Goal: Entertainment & Leisure: Consume media (video, audio)

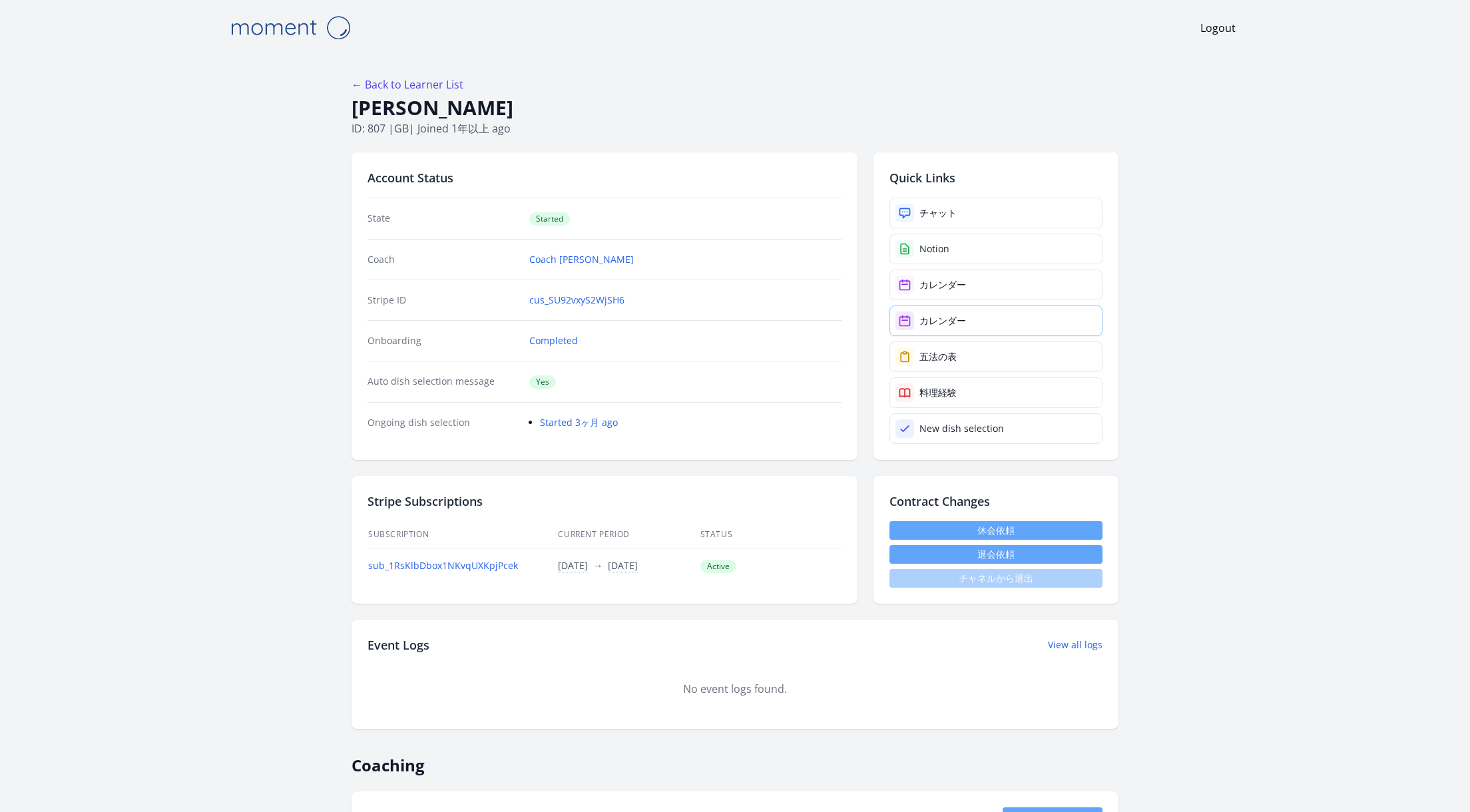
click at [937, 318] on div "カレンダー" at bounding box center [943, 320] width 47 height 13
click at [982, 287] on link "カレンダー" at bounding box center [996, 284] width 213 height 31
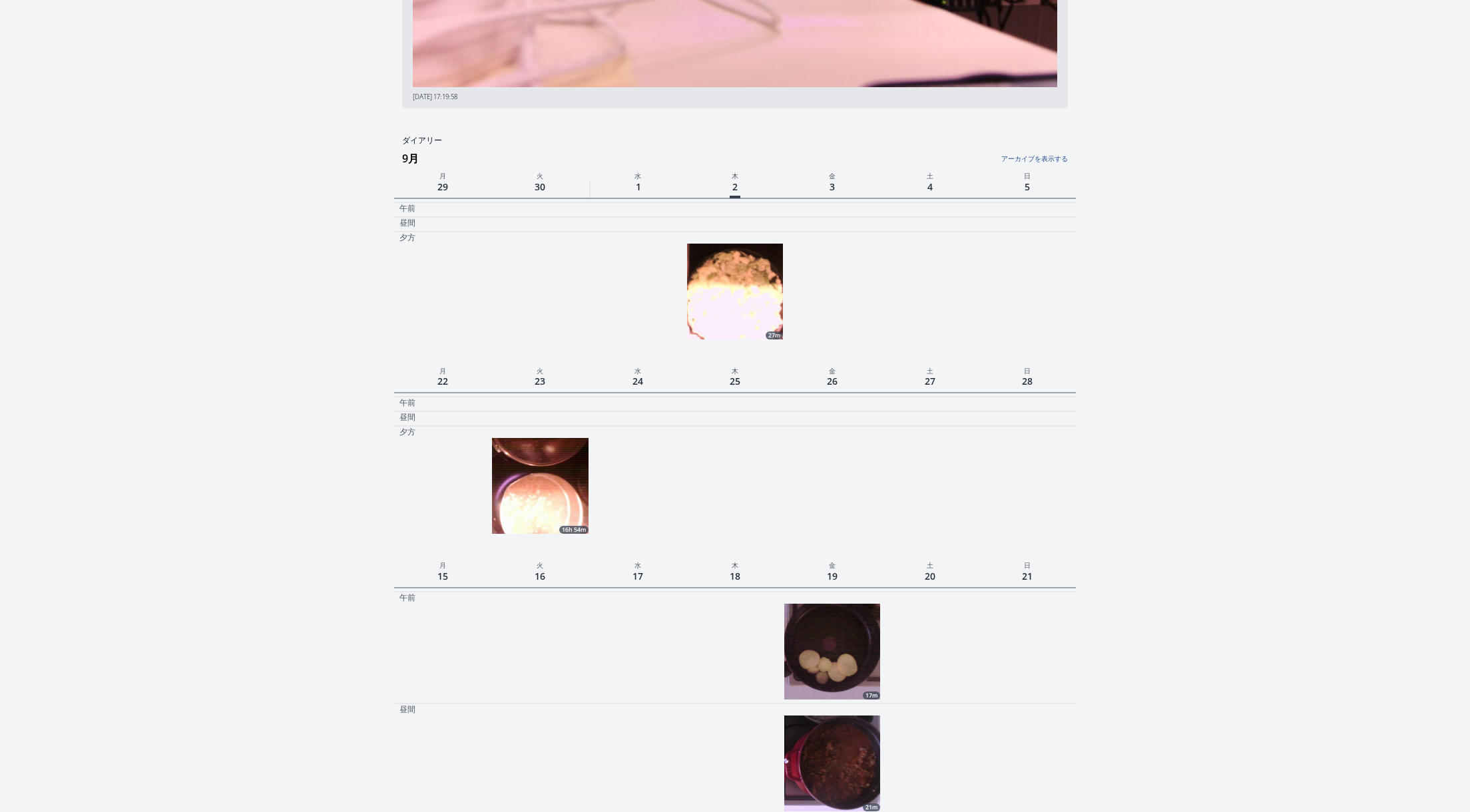
scroll to position [343, 0]
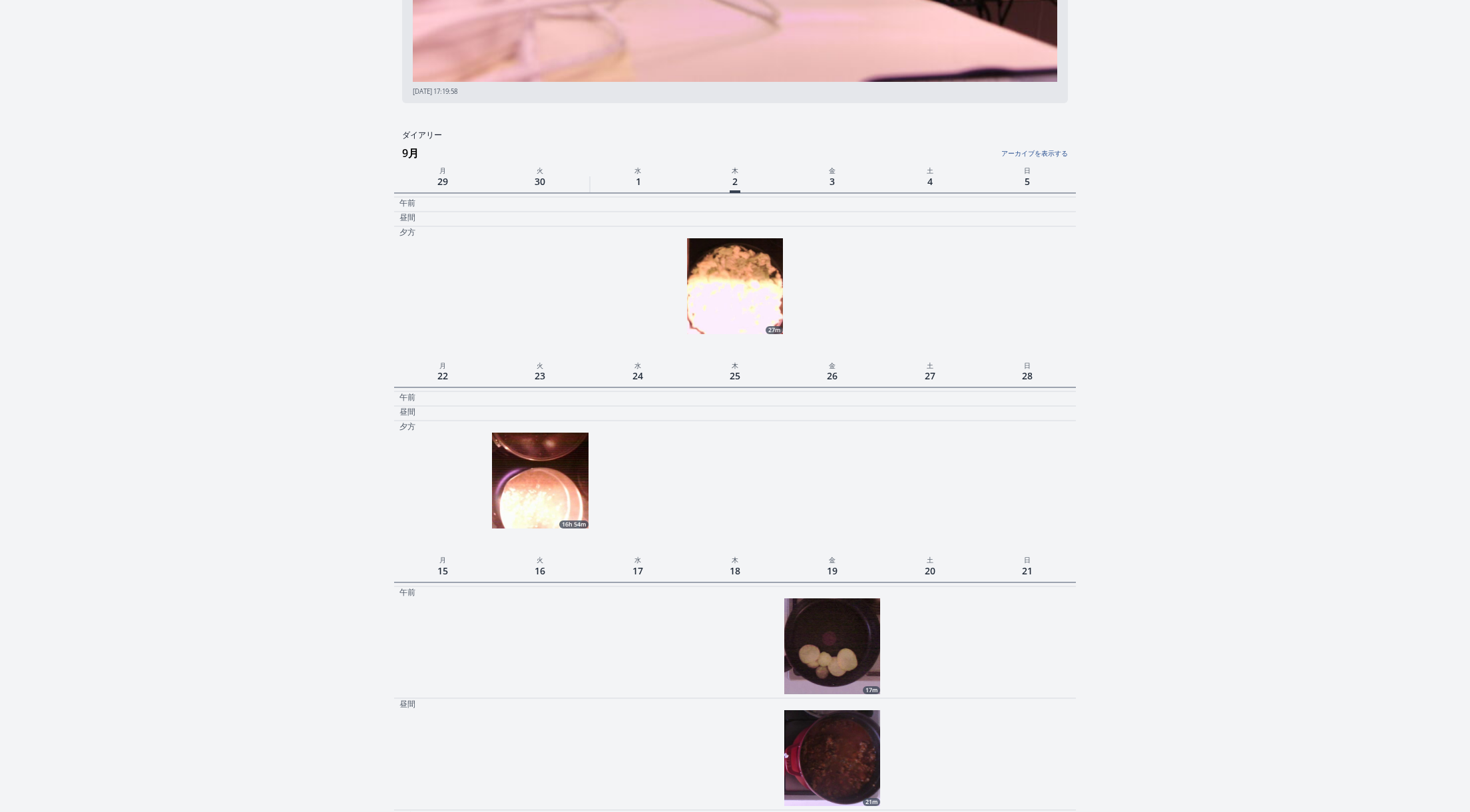
click at [758, 302] on img at bounding box center [735, 286] width 96 height 96
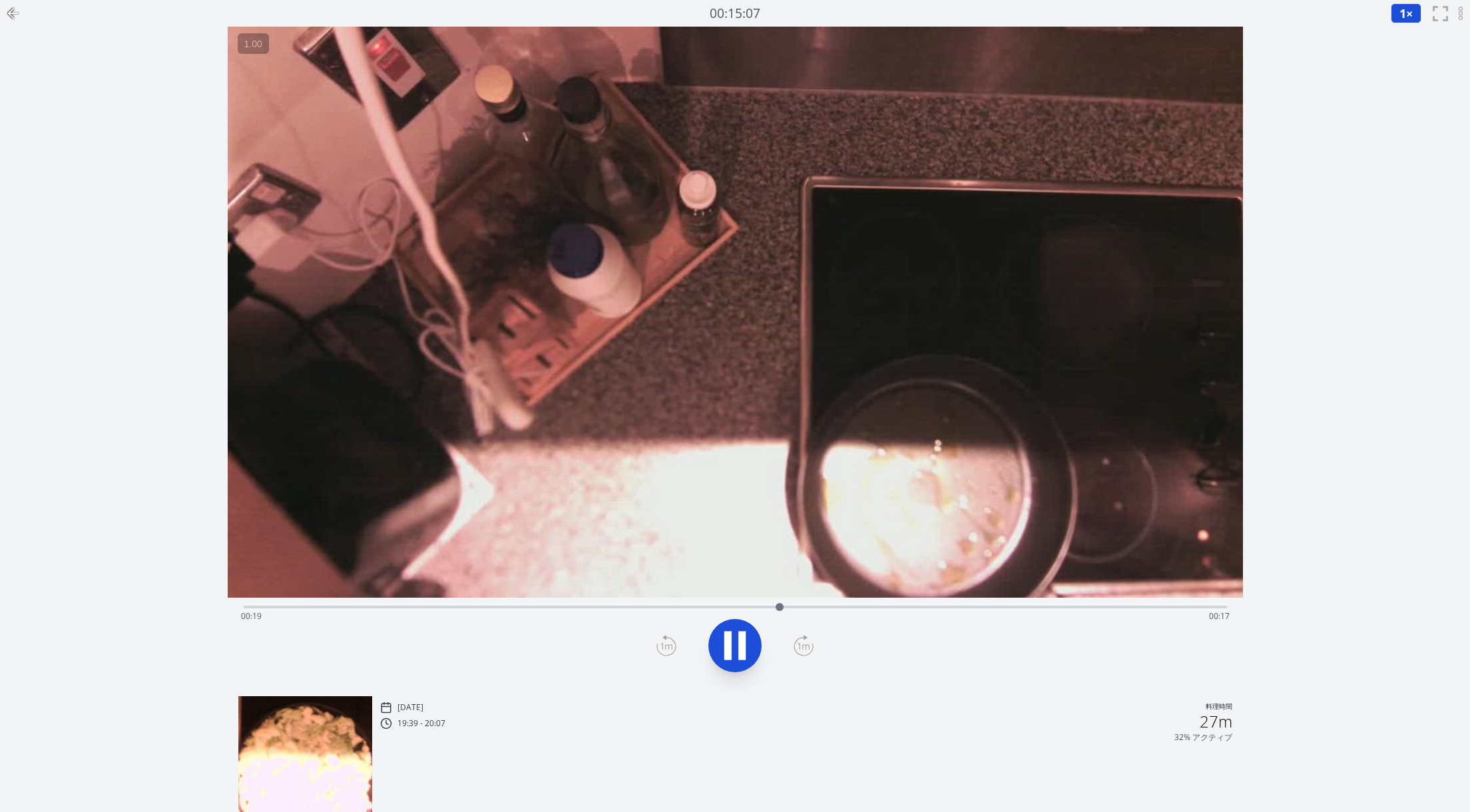
click at [730, 637] on icon at bounding box center [728, 645] width 7 height 28
click at [922, 608] on div "Time elapsed: 00:19 Time remaining: 00:17" at bounding box center [735, 616] width 989 height 21
click at [976, 610] on div "Time elapsed: 00:24 Time remaining: 00:12" at bounding box center [735, 616] width 989 height 21
click at [1055, 609] on div "Time elapsed: 00:26 Time remaining: 00:10" at bounding box center [735, 616] width 989 height 21
click at [1124, 620] on div "Time elapsed: 00:29 Time remaining: 00:07" at bounding box center [735, 616] width 989 height 21
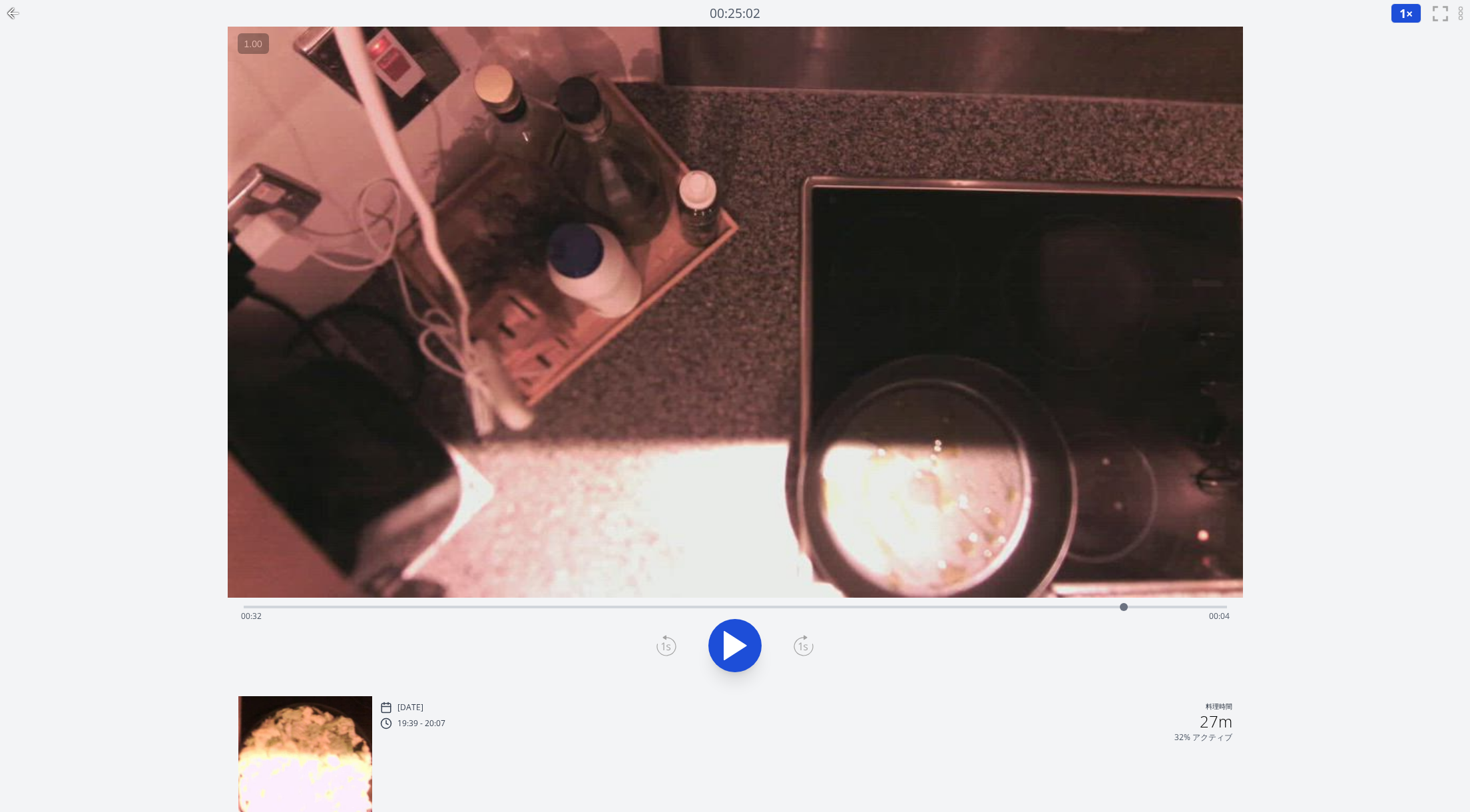
click at [1152, 605] on div "Time elapsed: 00:32 Time remaining: 00:04" at bounding box center [735, 616] width 989 height 21
click at [1195, 609] on div "Time elapsed: 00:33 Time remaining: 00:03" at bounding box center [735, 616] width 989 height 21
click at [1225, 605] on div "Time elapsed: 00:34 Time remaining: 00:02" at bounding box center [735, 616] width 989 height 21
click at [737, 655] on icon at bounding box center [735, 645] width 37 height 37
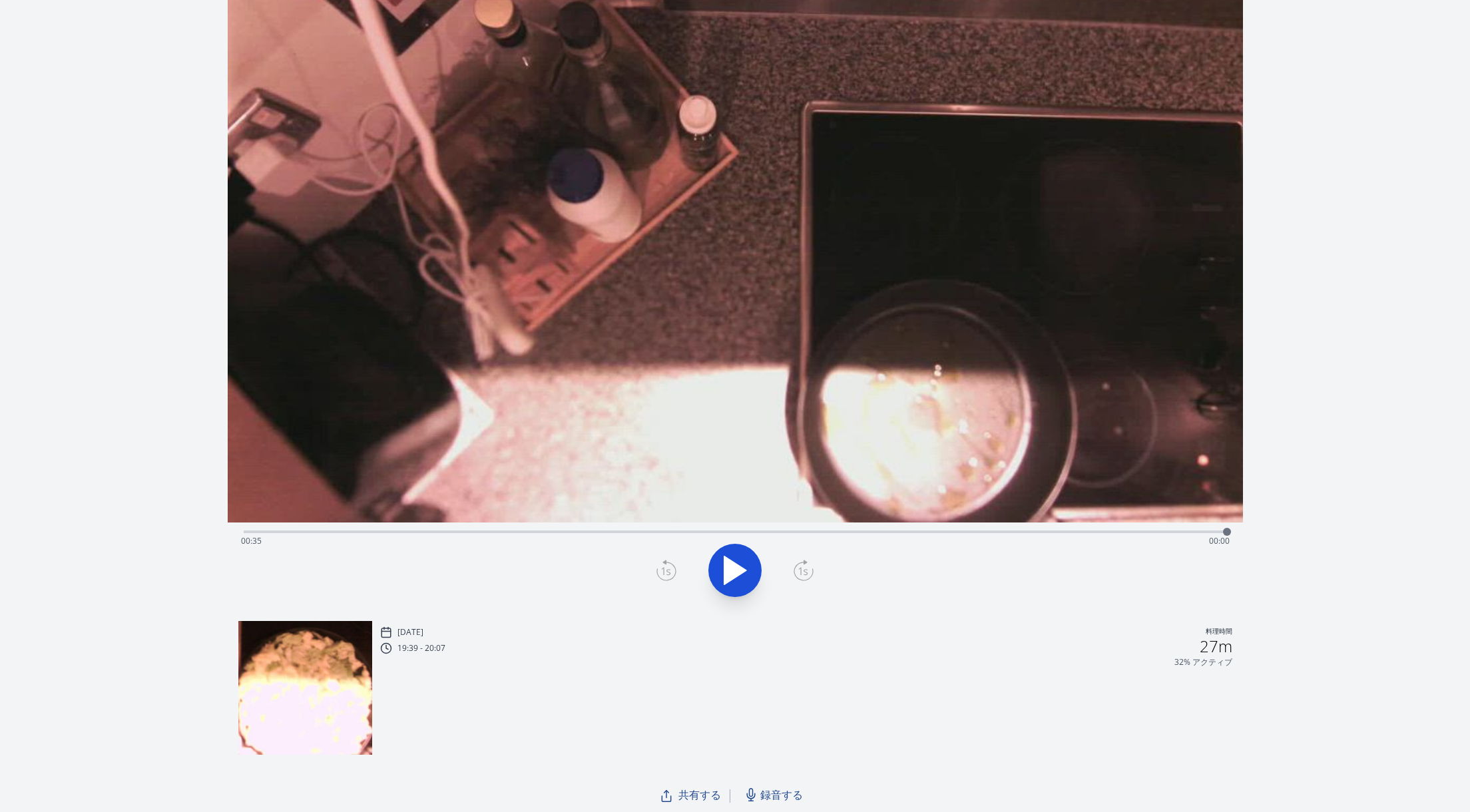
click at [302, 535] on div "Time elapsed: 00:35 Time remaining: 00:00" at bounding box center [735, 541] width 989 height 21
click at [738, 574] on icon at bounding box center [735, 571] width 22 height 28
click at [738, 574] on icon at bounding box center [742, 570] width 7 height 28
